Goal: Task Accomplishment & Management: Use online tool/utility

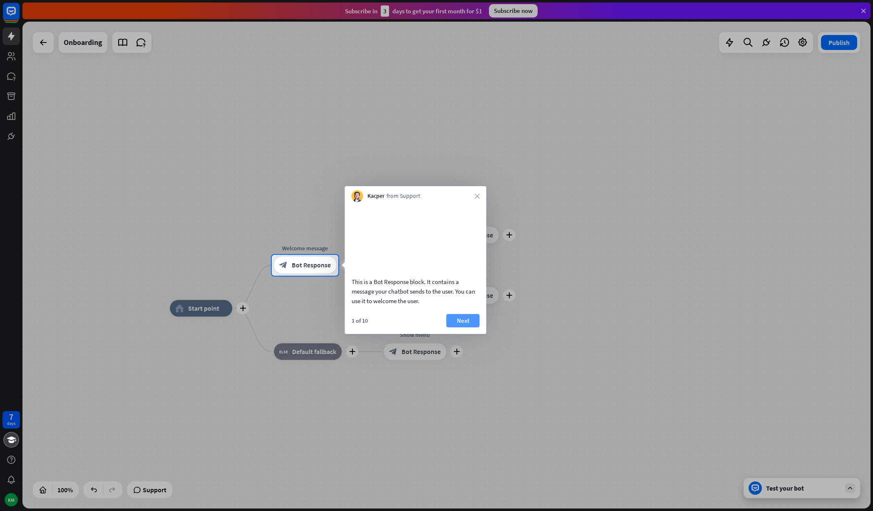
click at [465, 327] on button "Next" at bounding box center [463, 320] width 33 height 13
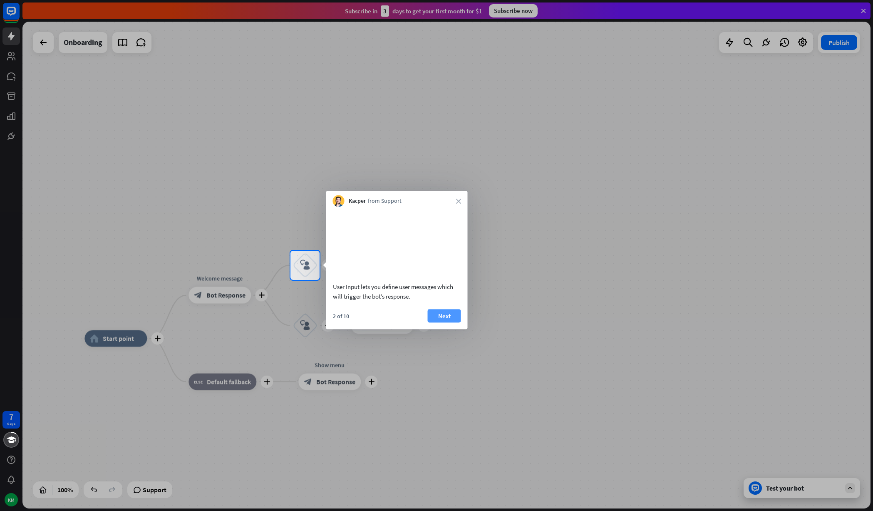
click at [456, 322] on button "Next" at bounding box center [444, 315] width 33 height 13
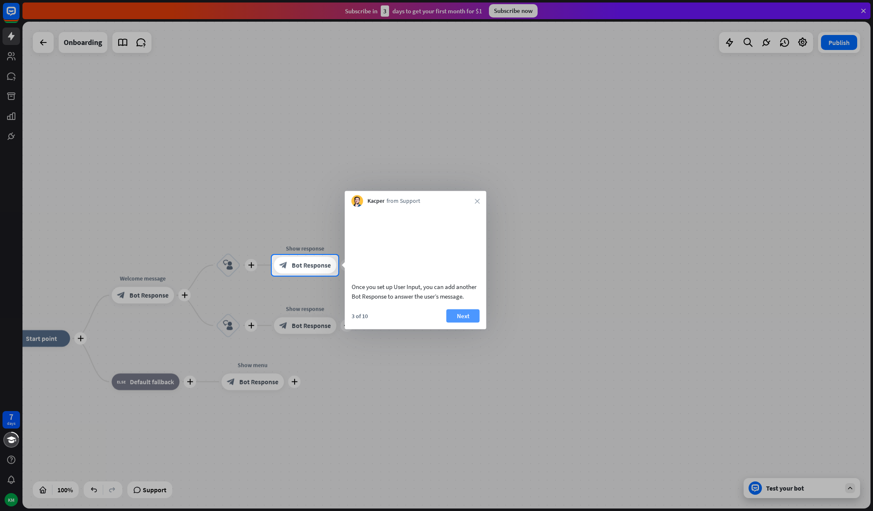
click at [460, 322] on button "Next" at bounding box center [463, 315] width 33 height 13
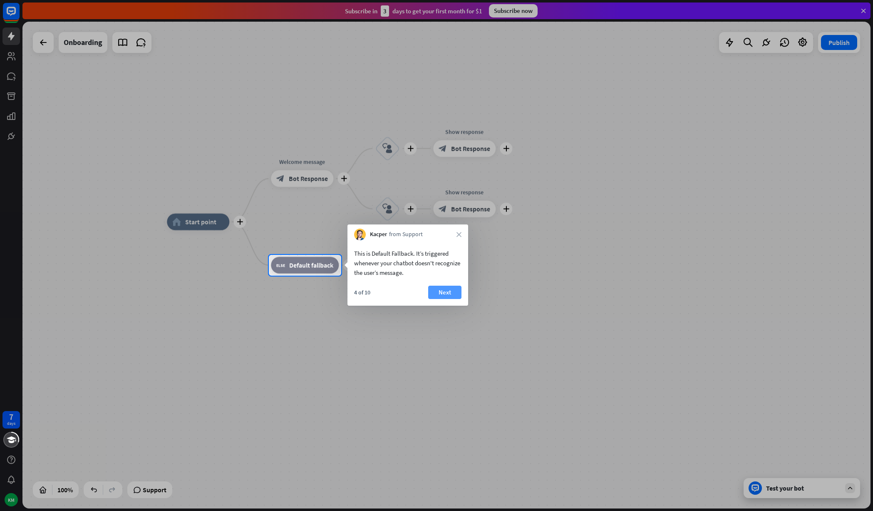
drag, startPoint x: 454, startPoint y: 301, endPoint x: 451, endPoint y: 295, distance: 6.3
click at [451, 295] on div "4 of 10 Next" at bounding box center [408, 296] width 121 height 20
click at [451, 295] on button "Next" at bounding box center [444, 292] width 33 height 13
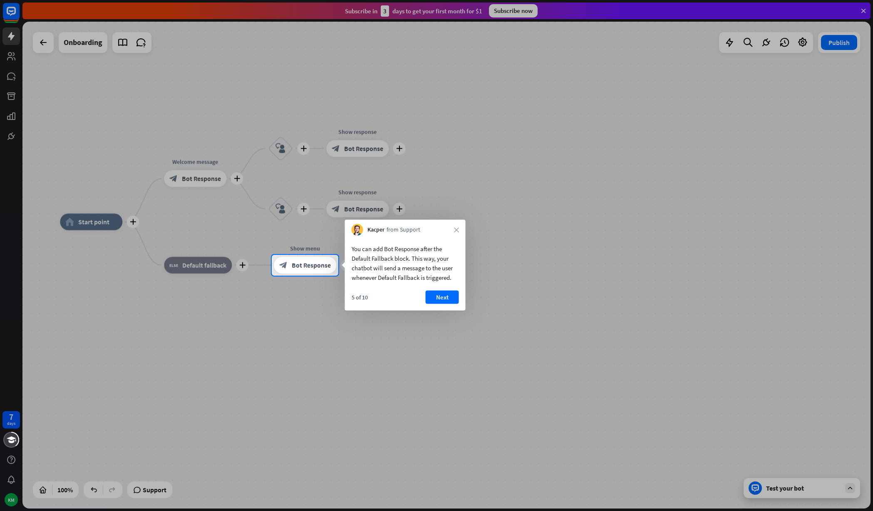
click at [451, 295] on button "Next" at bounding box center [442, 297] width 33 height 13
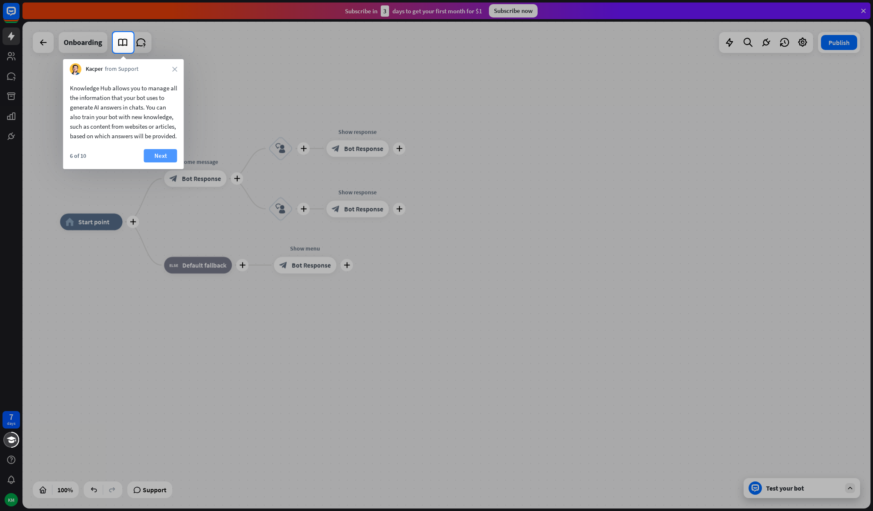
click at [167, 162] on button "Next" at bounding box center [160, 155] width 33 height 13
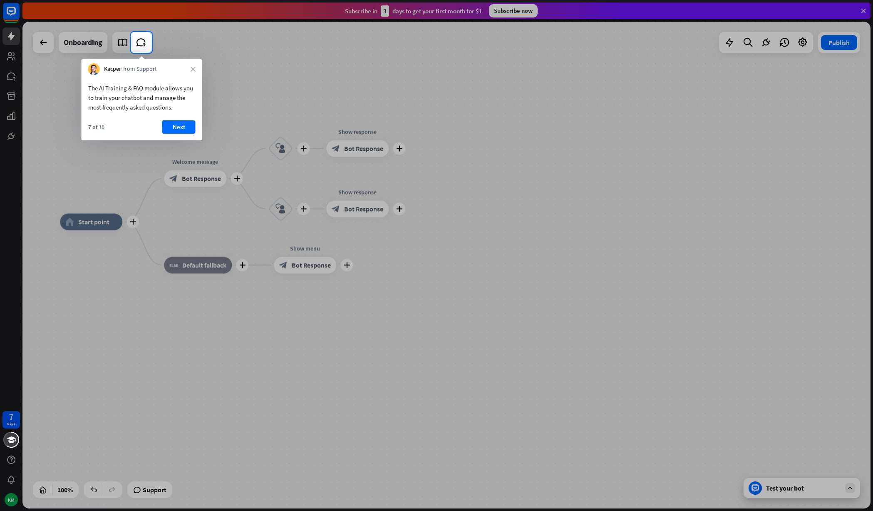
click at [167, 170] on div at bounding box center [436, 282] width 873 height 458
click at [174, 131] on button "Next" at bounding box center [178, 126] width 33 height 13
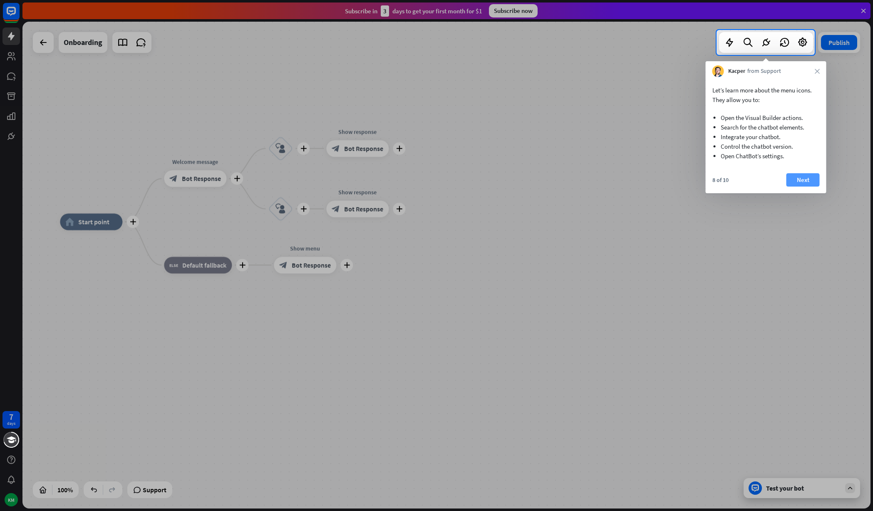
click at [808, 174] on button "Next" at bounding box center [803, 179] width 33 height 13
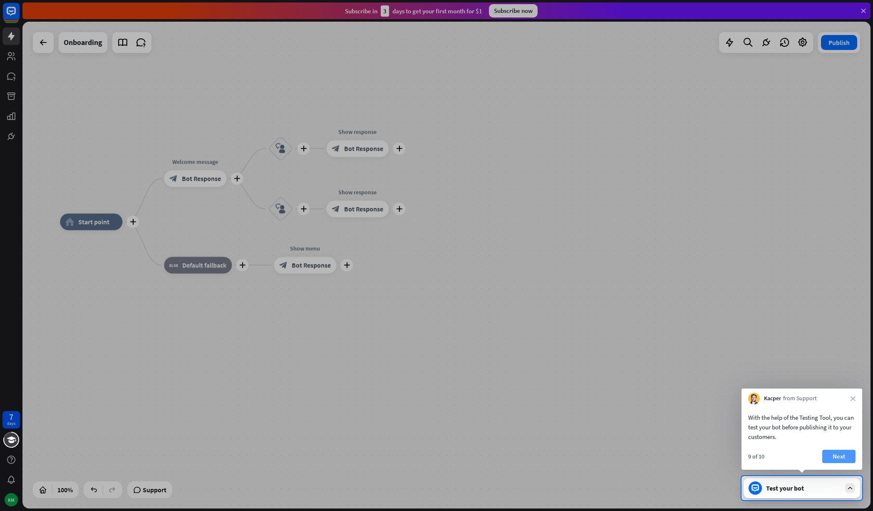
click at [840, 452] on button "Next" at bounding box center [839, 456] width 33 height 13
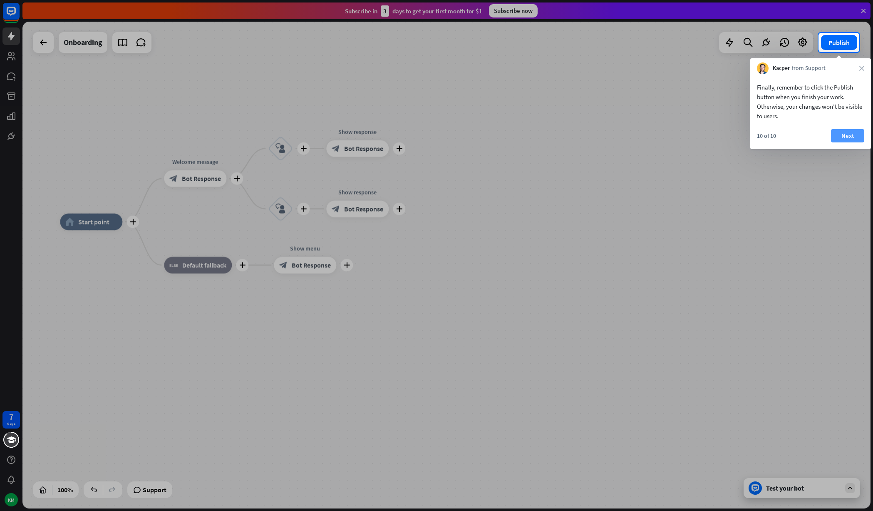
click at [848, 131] on button "Next" at bounding box center [847, 135] width 33 height 13
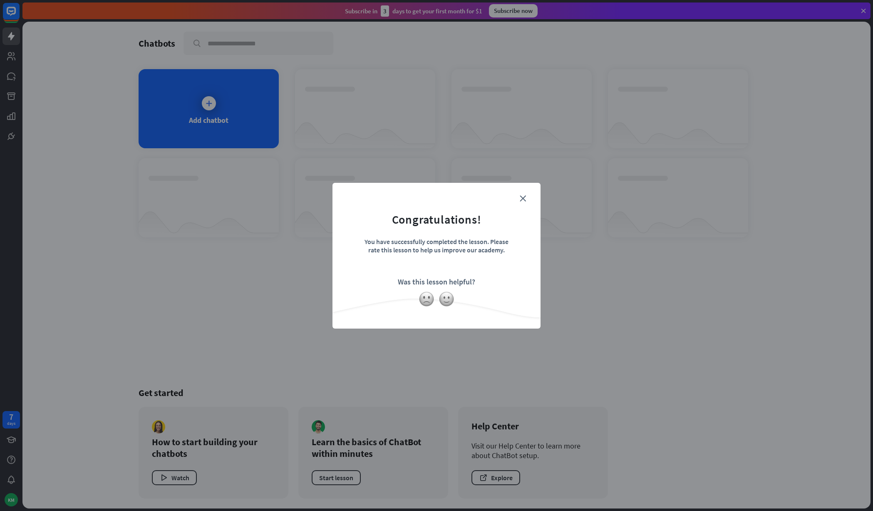
click at [535, 193] on div "close Congratulations! You have successfully completed the lesson. Please rate …" at bounding box center [437, 256] width 208 height 146
click at [527, 195] on form "Congratulations! You have successfully completed the lesson. Please rate this l…" at bounding box center [436, 243] width 187 height 100
click at [524, 194] on form "Congratulations! You have successfully completed the lesson. Please rate this l…" at bounding box center [436, 243] width 187 height 100
click at [523, 199] on icon "close" at bounding box center [523, 198] width 6 height 6
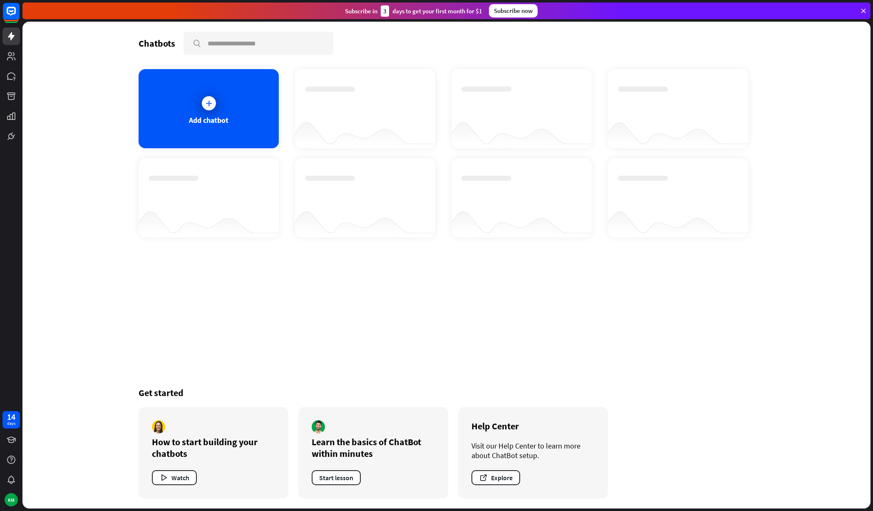
click at [502, 12] on div "Subscribe now" at bounding box center [513, 10] width 49 height 13
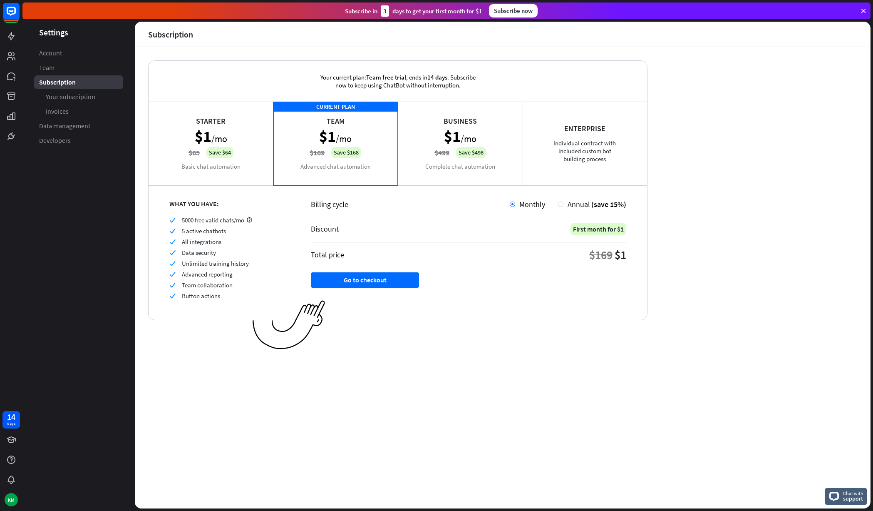
click at [432, 173] on div "Business $1 /mo $499 Save $498 Complete chat automation" at bounding box center [460, 143] width 125 height 83
click at [344, 159] on div "CURRENT PLAN Team $1 /mo $169 Save $168 Advanced chat automation" at bounding box center [336, 143] width 125 height 83
click at [486, 149] on div "Business $1 /mo $499 Save $498 Complete chat automation" at bounding box center [460, 143] width 125 height 83
click at [391, 147] on div "CURRENT PLAN Team $1 /mo $169 Save $168 Advanced chat automation" at bounding box center [336, 143] width 125 height 83
click at [371, 289] on div "Billing cycle Monthly Annual (save 15%) Discount First month for $1 Total price…" at bounding box center [468, 252] width 357 height 135
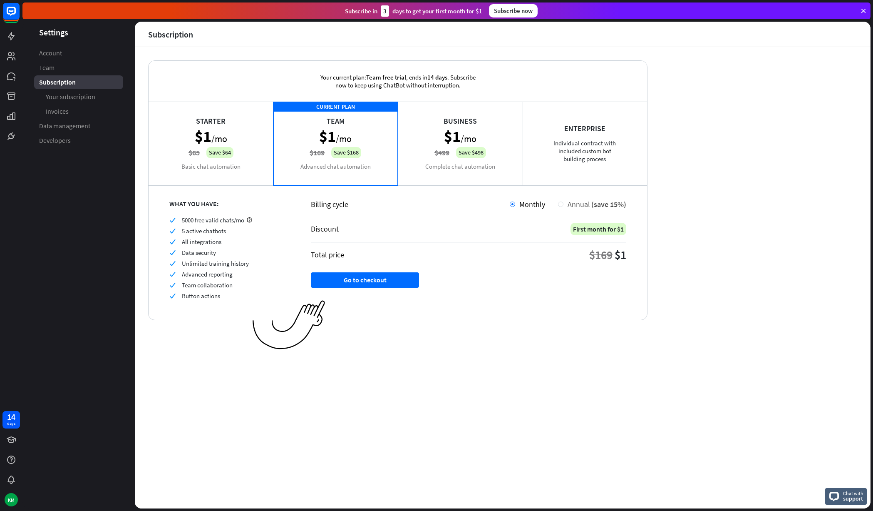
click at [564, 206] on div "Annual (save 15%)" at bounding box center [595, 204] width 63 height 10
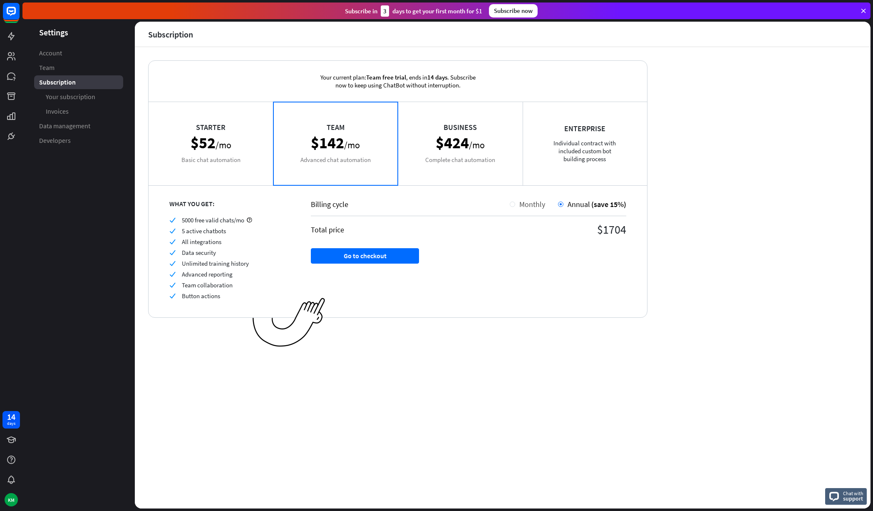
click at [531, 204] on span "Monthly" at bounding box center [533, 204] width 26 height 10
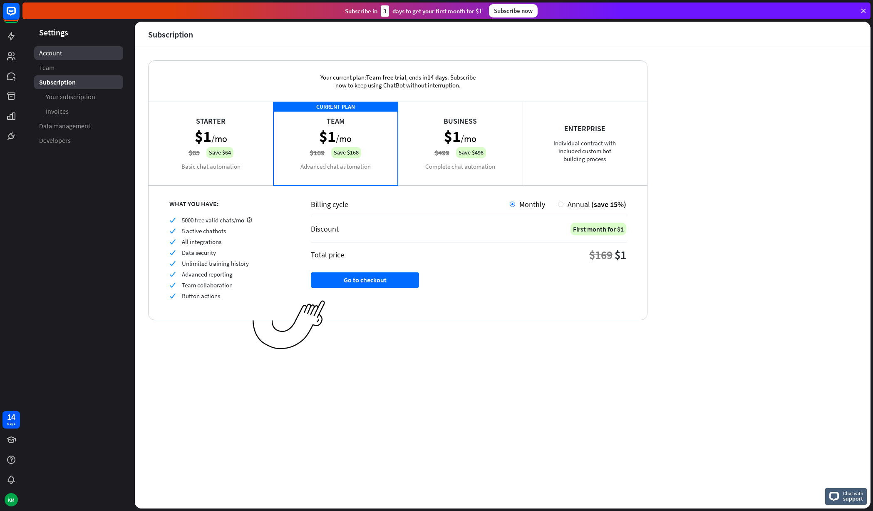
click at [90, 51] on link "Account" at bounding box center [78, 53] width 89 height 14
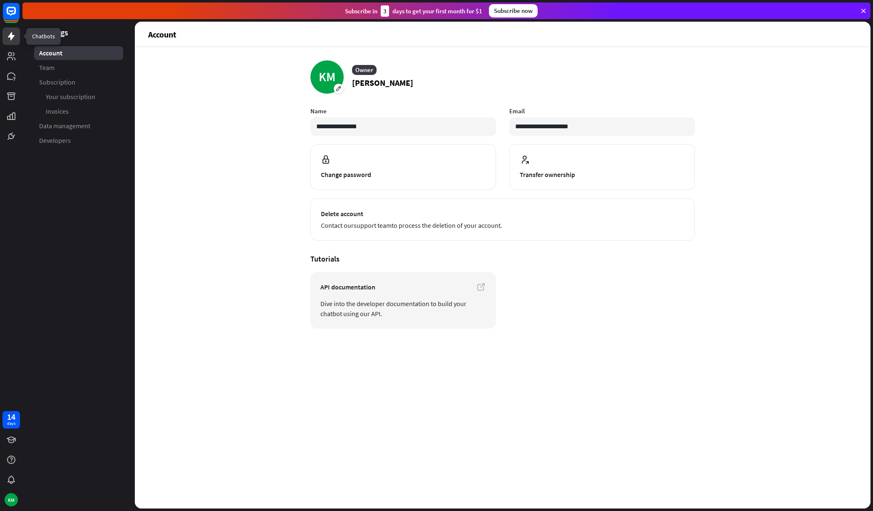
click at [14, 35] on icon at bounding box center [11, 36] width 10 height 10
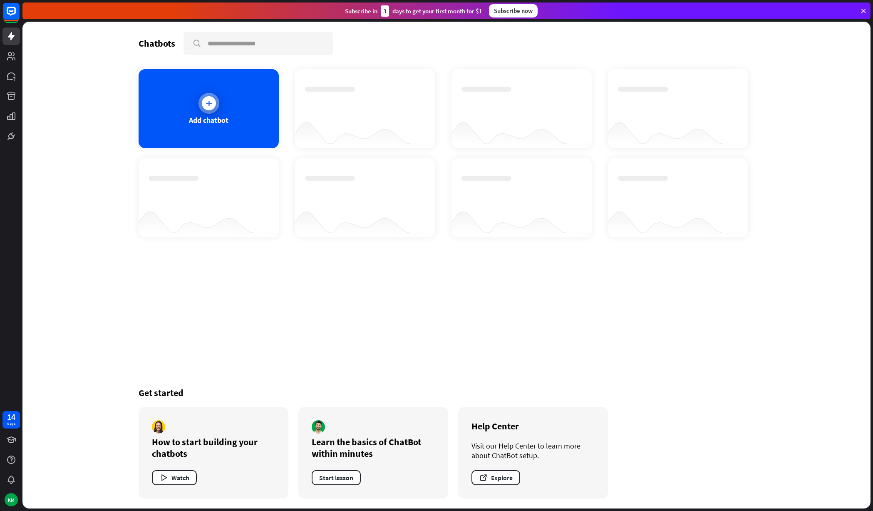
click at [156, 82] on div "Add chatbot" at bounding box center [209, 108] width 140 height 79
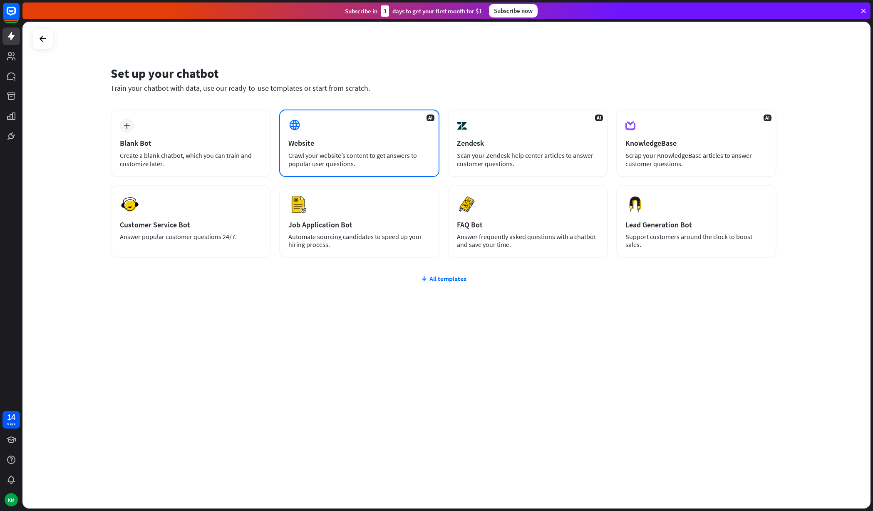
click at [401, 139] on div "Website" at bounding box center [360, 143] width 142 height 10
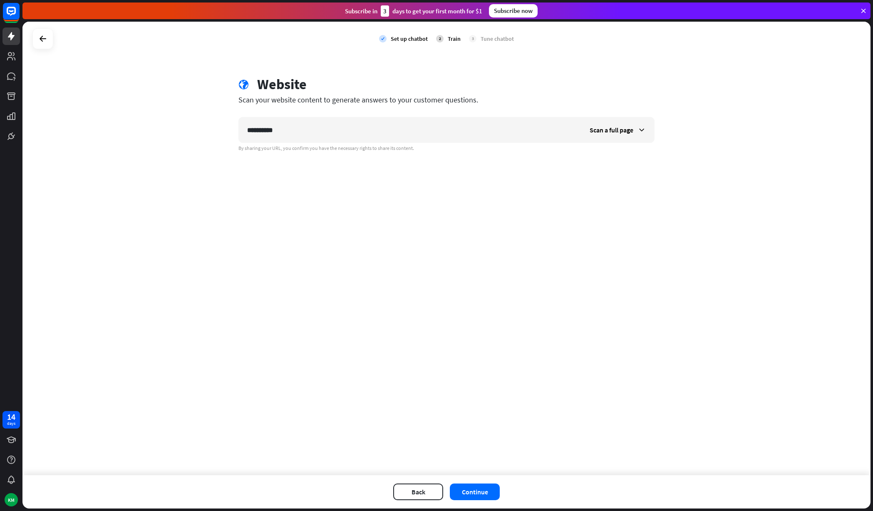
type input "**********"
click at [617, 110] on div "**********" at bounding box center [447, 114] width 436 height 76
click at [620, 129] on span "Scan a full page" at bounding box center [612, 130] width 44 height 8
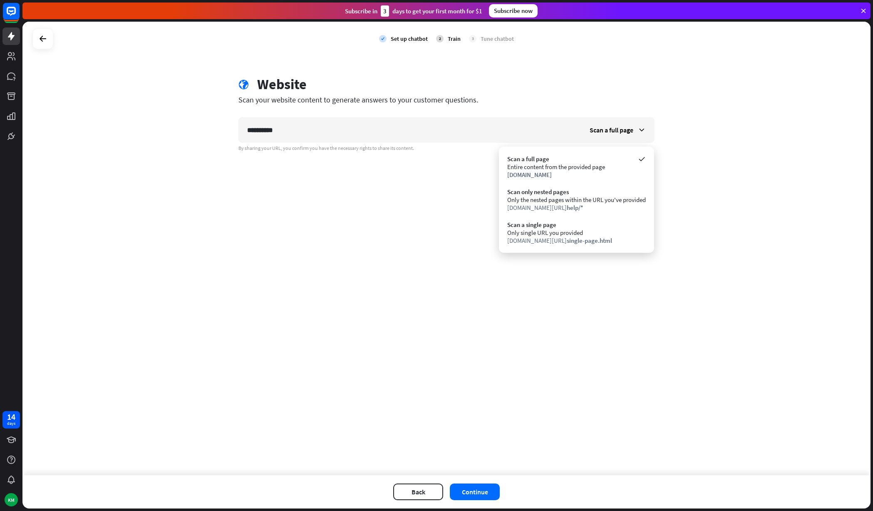
click at [373, 269] on div "**********" at bounding box center [446, 248] width 848 height 453
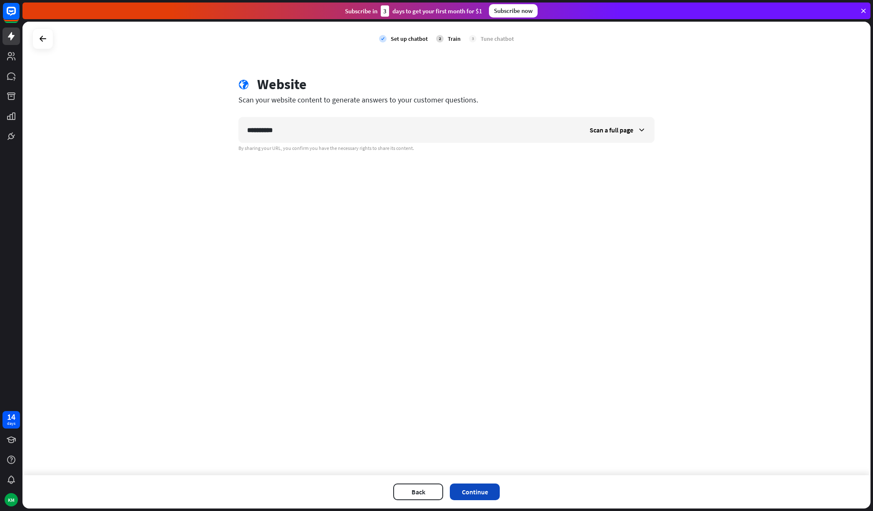
click at [473, 489] on button "Continue" at bounding box center [475, 491] width 50 height 17
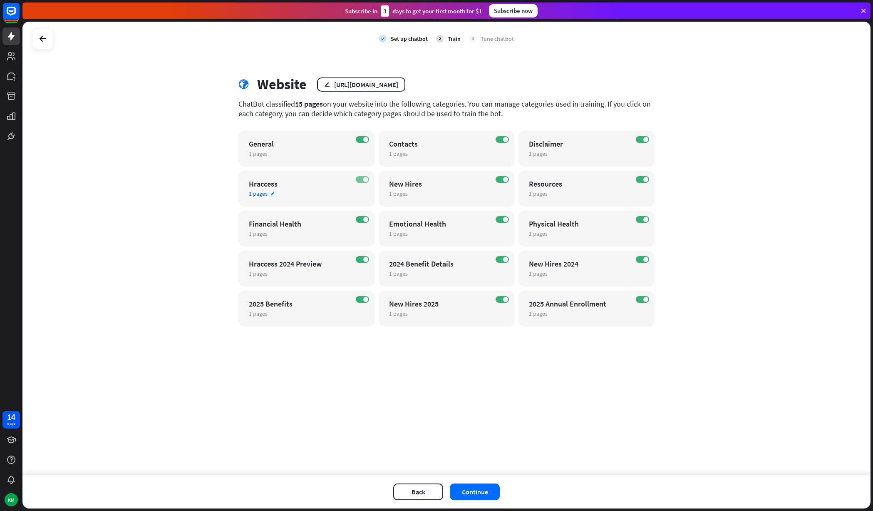
click at [363, 181] on label "ON" at bounding box center [362, 179] width 13 height 7
click at [364, 259] on span at bounding box center [365, 259] width 5 height 5
click at [503, 261] on label "ON" at bounding box center [502, 259] width 13 height 7
click at [643, 259] on label "ON" at bounding box center [642, 259] width 13 height 7
click at [645, 296] on label "ON" at bounding box center [642, 299] width 13 height 7
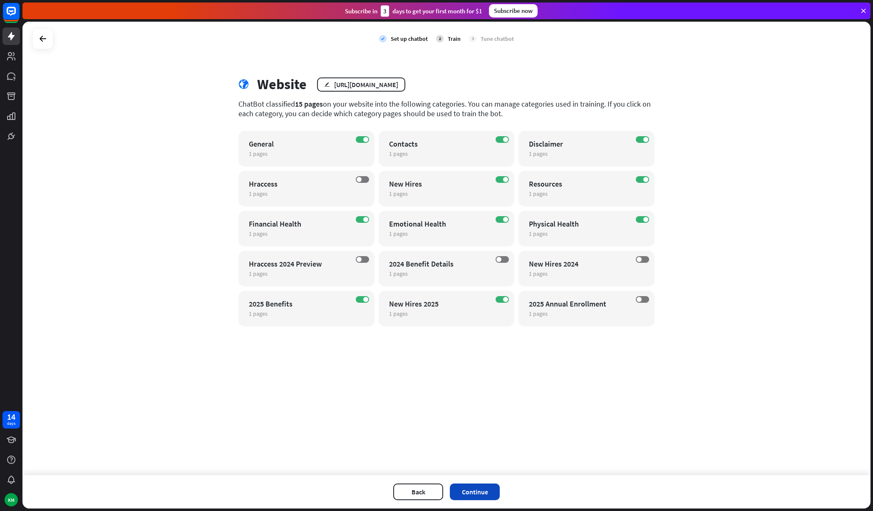
click at [476, 490] on button "Continue" at bounding box center [475, 491] width 50 height 17
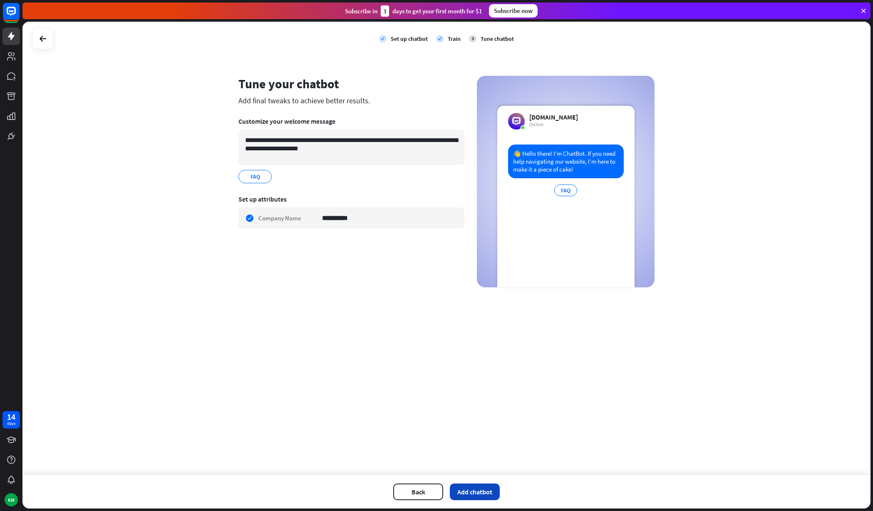
click at [473, 495] on button "Add chatbot" at bounding box center [475, 491] width 50 height 17
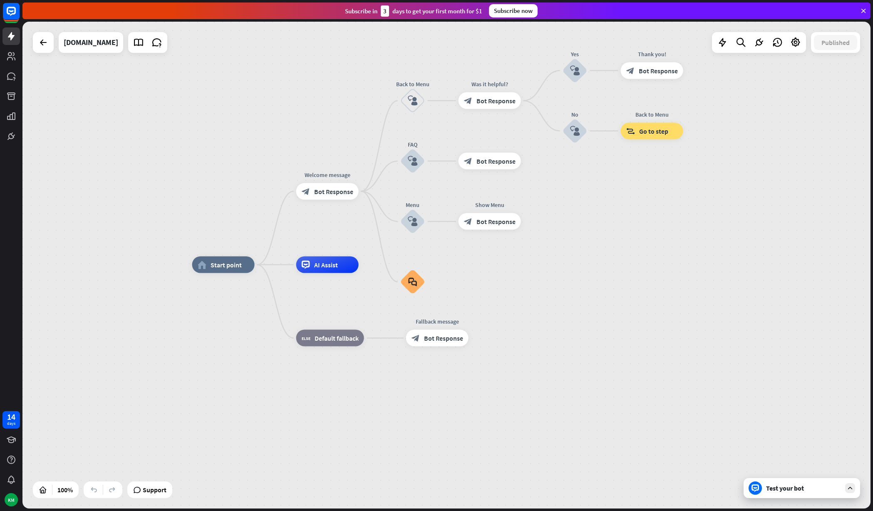
click at [776, 502] on div "home_2 Start point Welcome message block_bot_response Bot Response Back to Menu…" at bounding box center [616, 508] width 848 height 487
click at [778, 495] on div "Test your bot" at bounding box center [802, 488] width 117 height 20
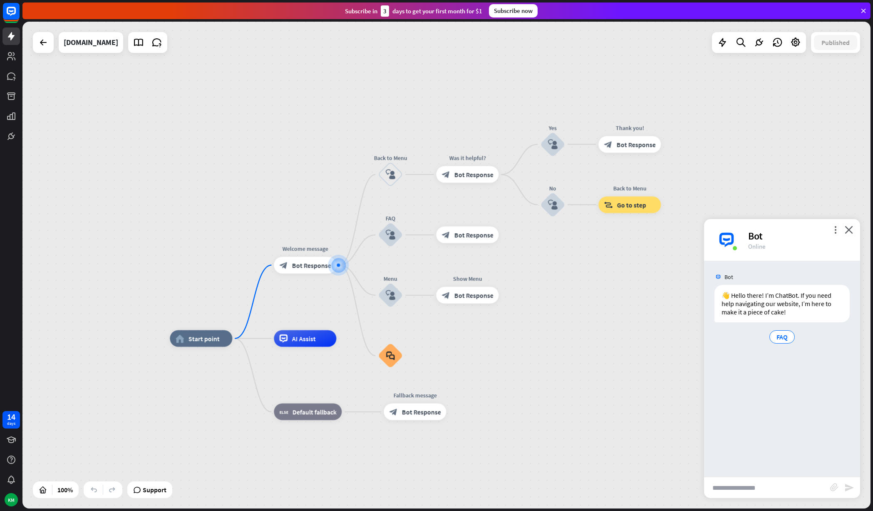
click at [744, 485] on input "text" at bounding box center [767, 487] width 126 height 21
type input "*"
type input "**********"
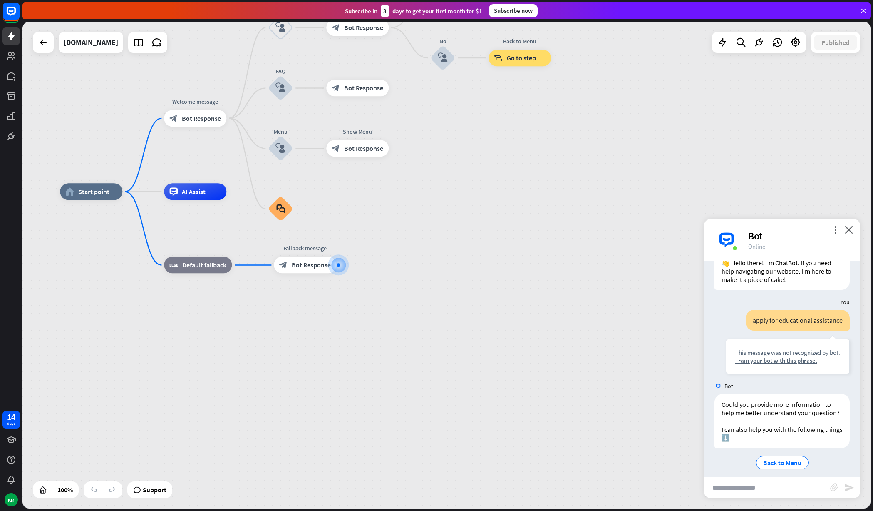
scroll to position [39, 0]
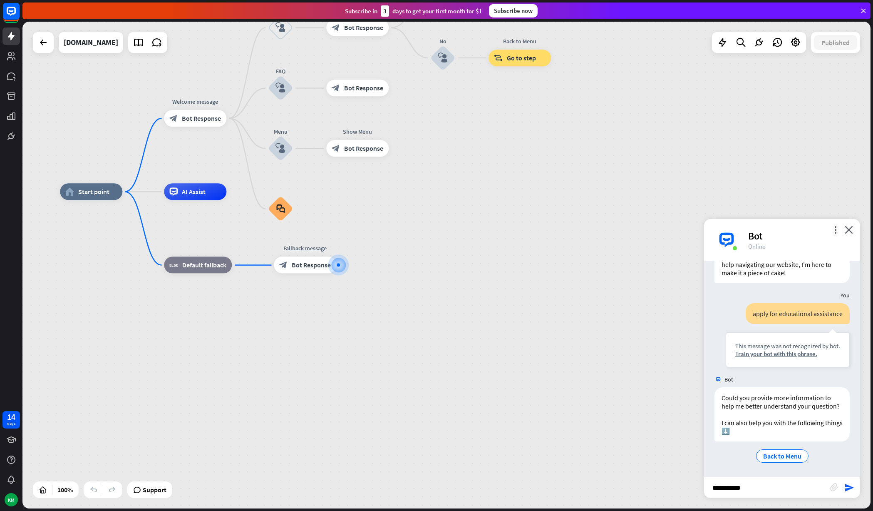
type input "**********"
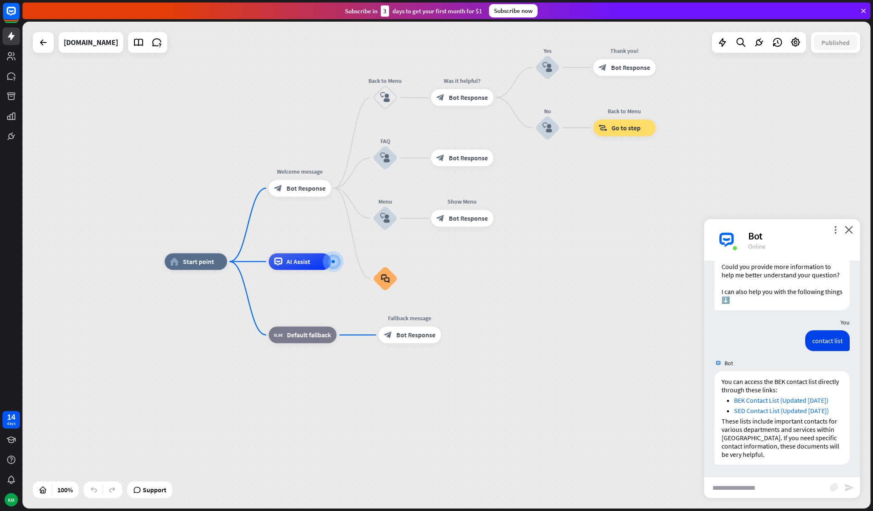
scroll to position [171, 0]
